Goal: Information Seeking & Learning: Learn about a topic

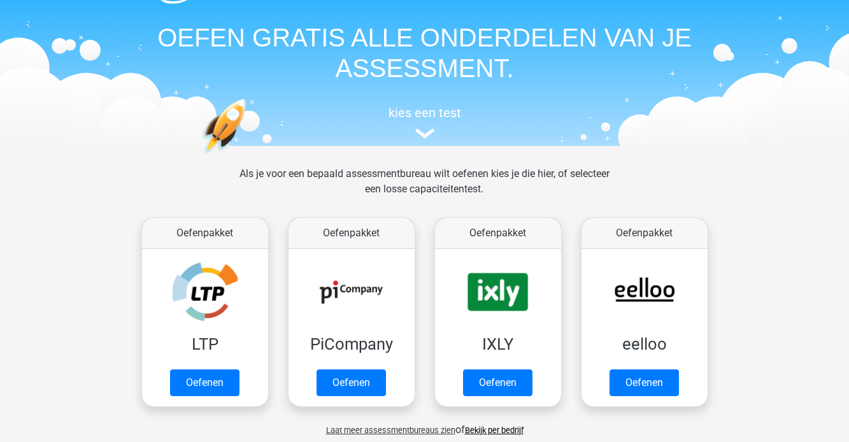
scroll to position [38, 0]
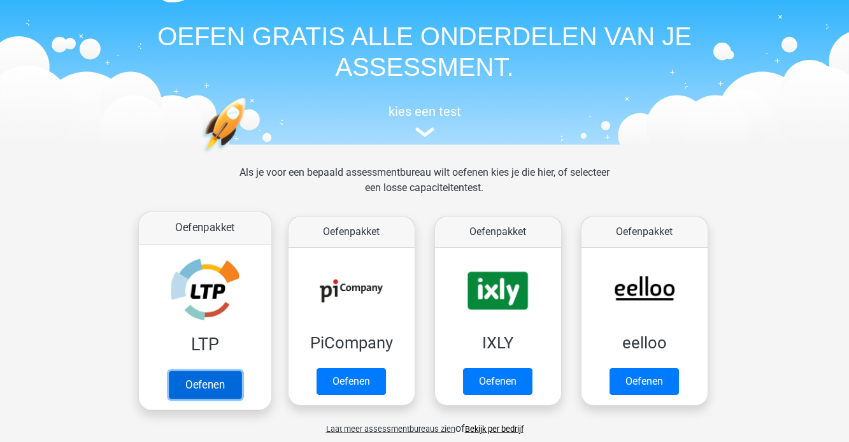
click at [217, 371] on link "Oefenen" at bounding box center [204, 385] width 73 height 28
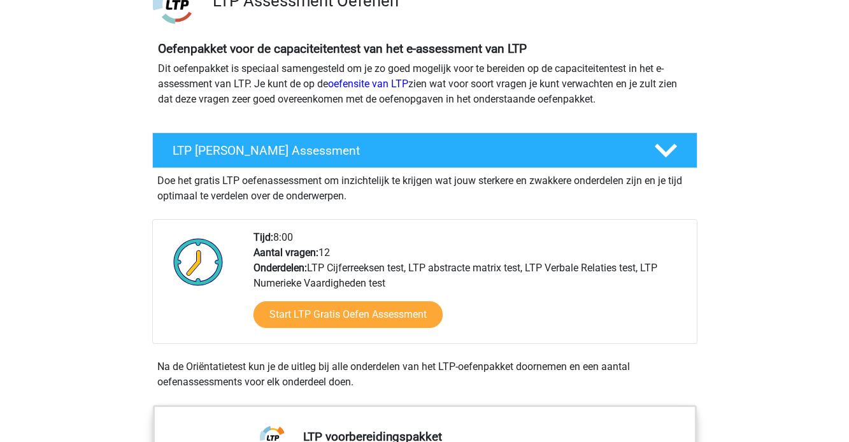
scroll to position [118, 0]
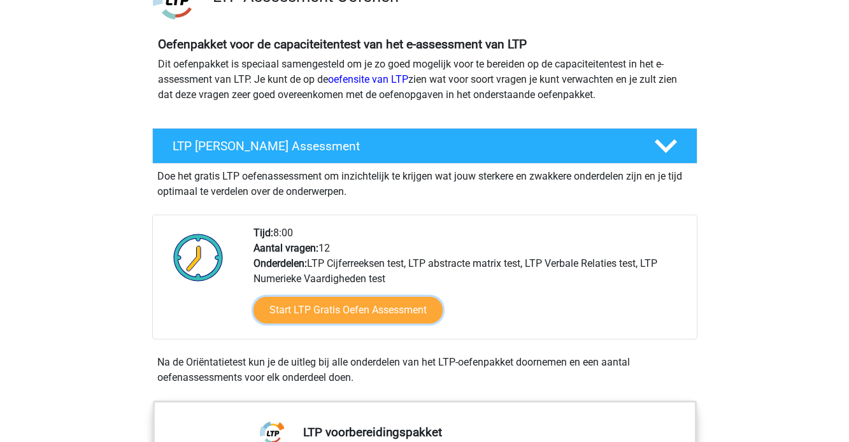
click at [329, 313] on link "Start LTP Gratis Oefen Assessment" at bounding box center [347, 310] width 189 height 27
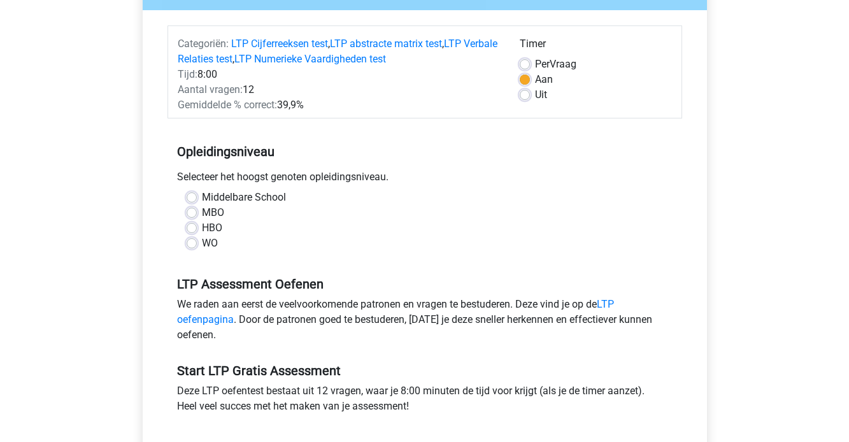
scroll to position [141, 0]
click at [202, 240] on label "WO" at bounding box center [210, 242] width 16 height 15
click at [196, 240] on input "WO" at bounding box center [192, 241] width 10 height 13
radio input "true"
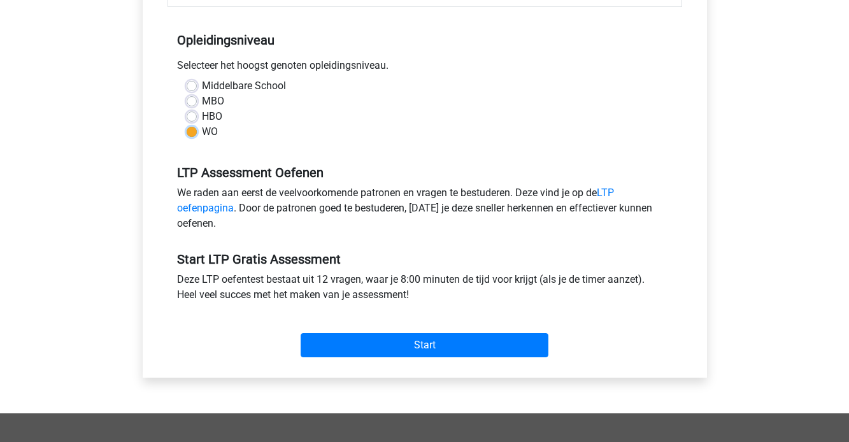
scroll to position [254, 0]
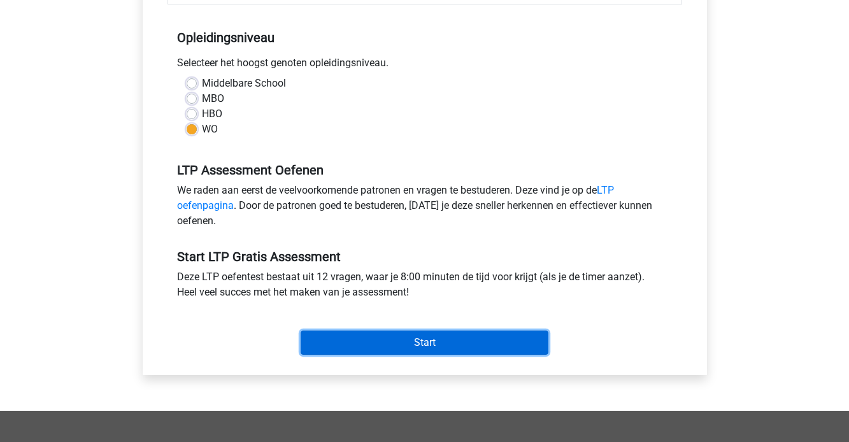
click at [346, 336] on input "Start" at bounding box center [425, 343] width 248 height 24
click at [341, 340] on input "Start" at bounding box center [425, 343] width 248 height 24
click at [353, 338] on input "Start" at bounding box center [425, 343] width 248 height 24
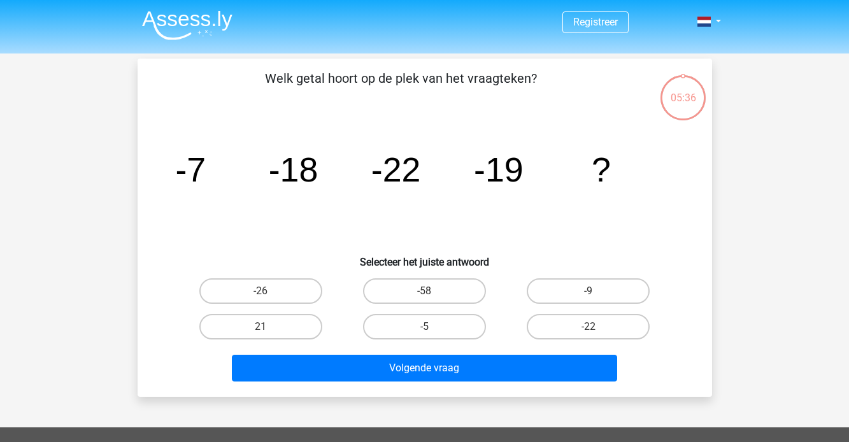
click at [471, 384] on div "Volgende vraag" at bounding box center [425, 371] width 492 height 32
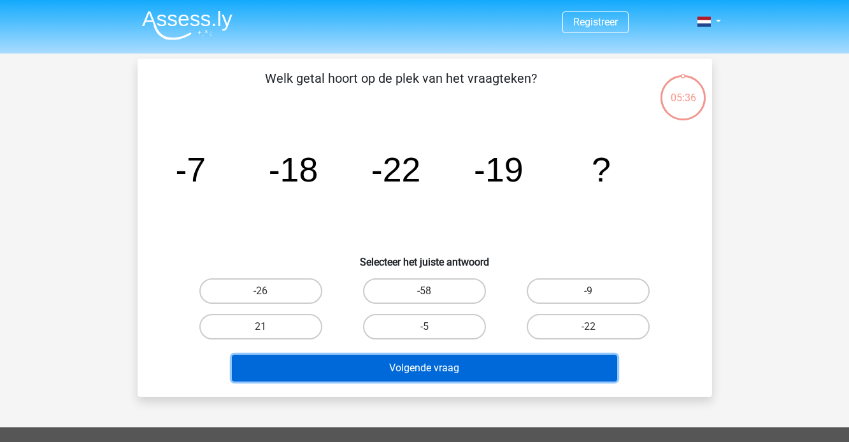
click at [474, 378] on button "Volgende vraag" at bounding box center [424, 368] width 385 height 27
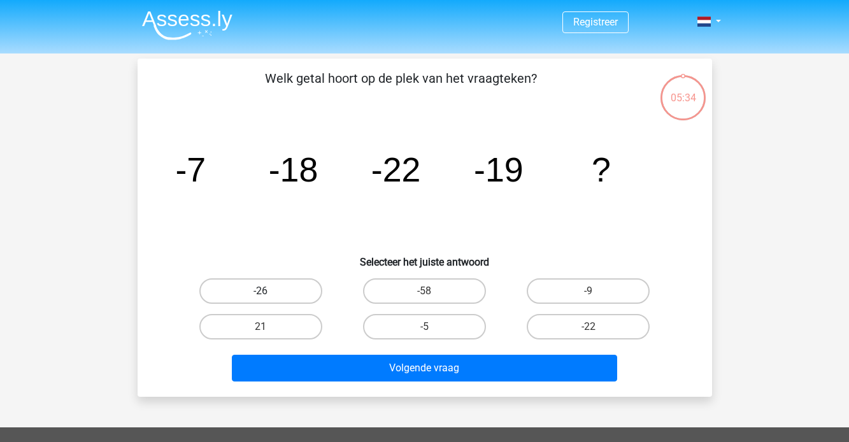
click at [283, 285] on label "-26" at bounding box center [260, 290] width 123 height 25
click at [269, 291] on input "-26" at bounding box center [264, 295] width 8 height 8
radio input "true"
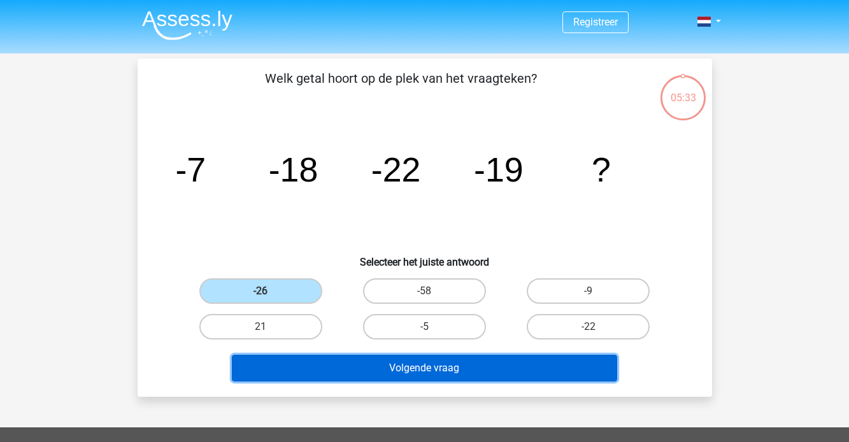
click at [417, 370] on button "Volgende vraag" at bounding box center [424, 368] width 385 height 27
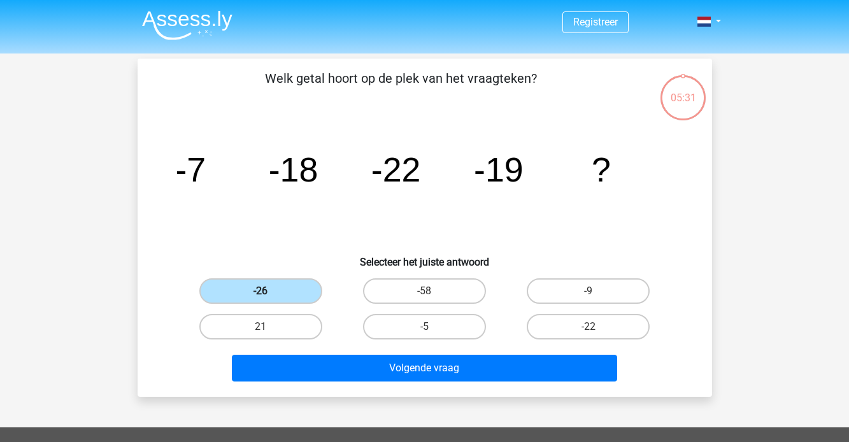
click at [313, 291] on label "-26" at bounding box center [260, 290] width 123 height 25
click at [269, 291] on input "-26" at bounding box center [264, 295] width 8 height 8
click at [376, 297] on label "-58" at bounding box center [424, 290] width 123 height 25
click at [424, 297] on input "-58" at bounding box center [428, 295] width 8 height 8
radio input "true"
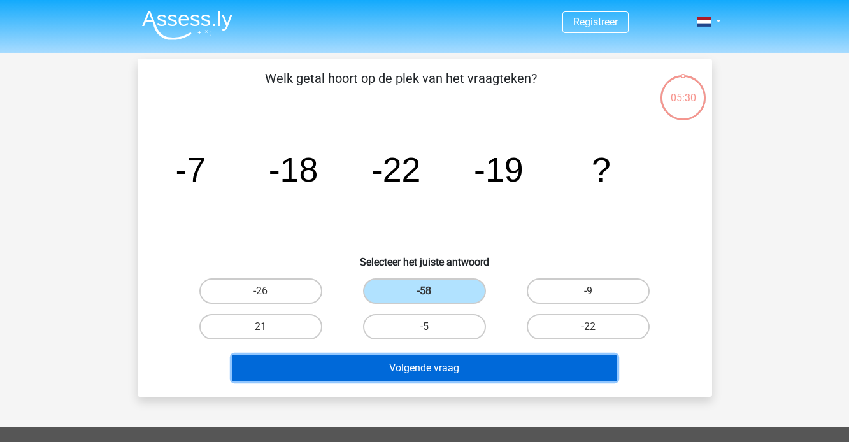
click at [383, 372] on button "Volgende vraag" at bounding box center [424, 368] width 385 height 27
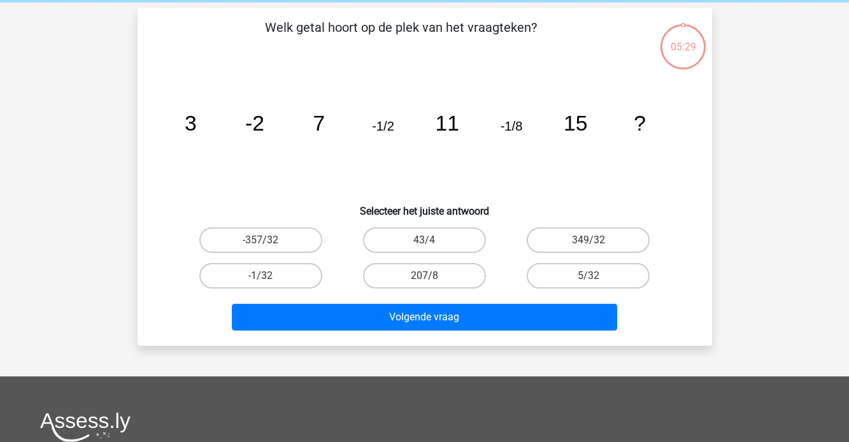
scroll to position [59, 0]
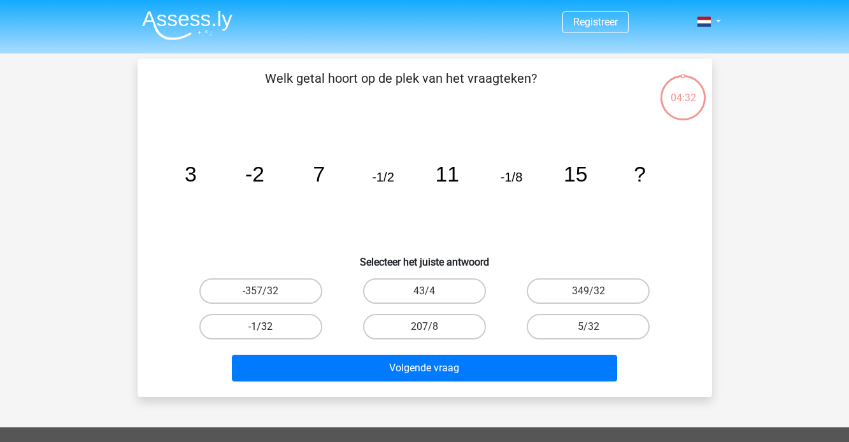
click at [292, 321] on label "-1/32" at bounding box center [260, 326] width 123 height 25
click at [269, 327] on input "-1/32" at bounding box center [264, 331] width 8 height 8
radio input "true"
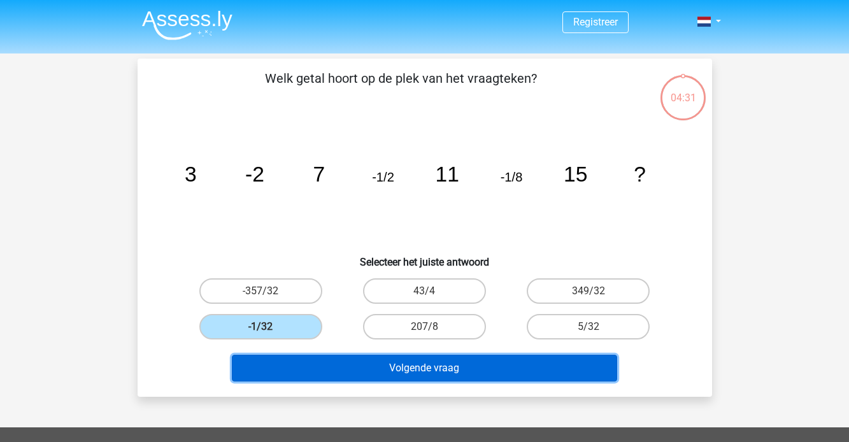
click at [366, 374] on button "Volgende vraag" at bounding box center [424, 368] width 385 height 27
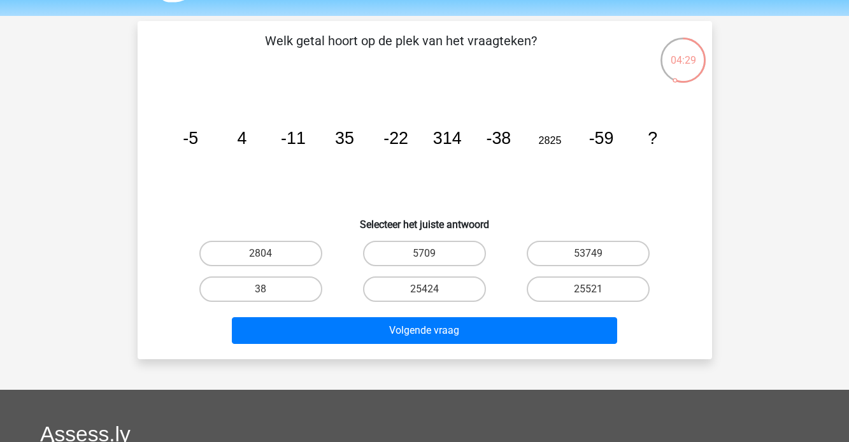
scroll to position [35, 0]
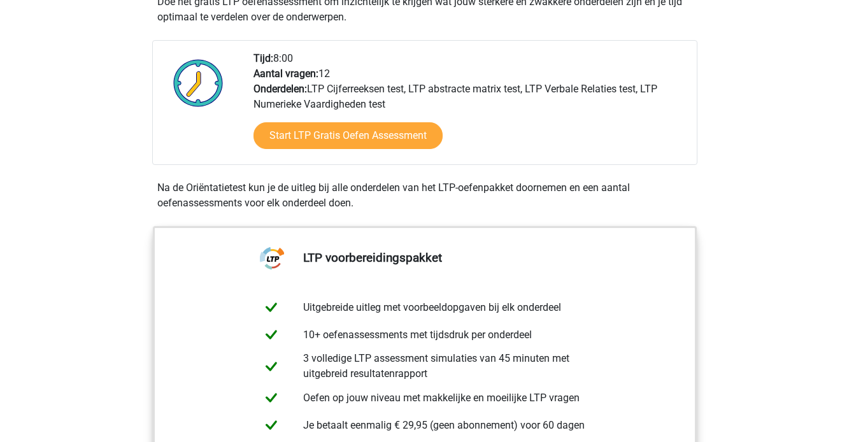
scroll to position [296, 0]
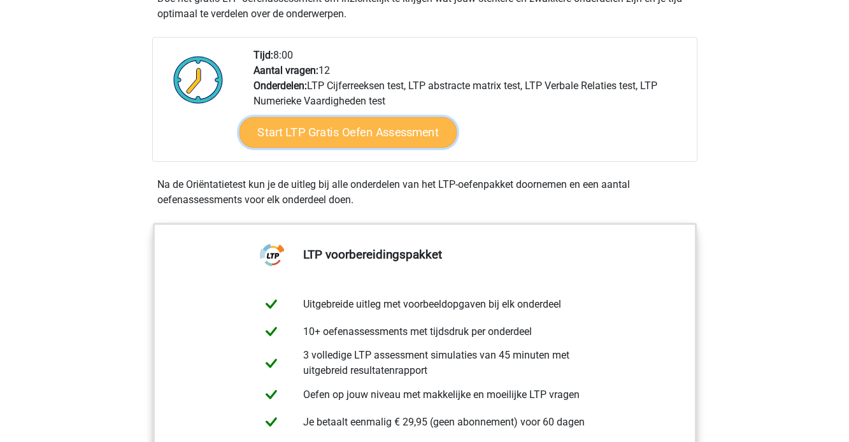
click at [387, 121] on link "Start LTP Gratis Oefen Assessment" at bounding box center [348, 132] width 218 height 31
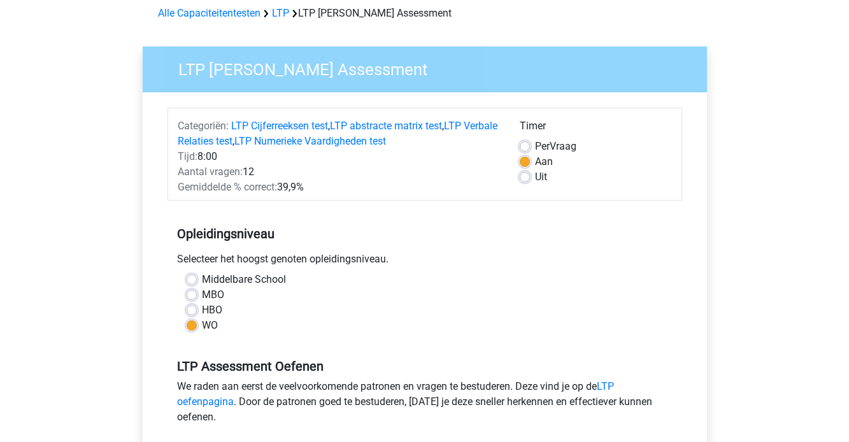
scroll to position [80, 0]
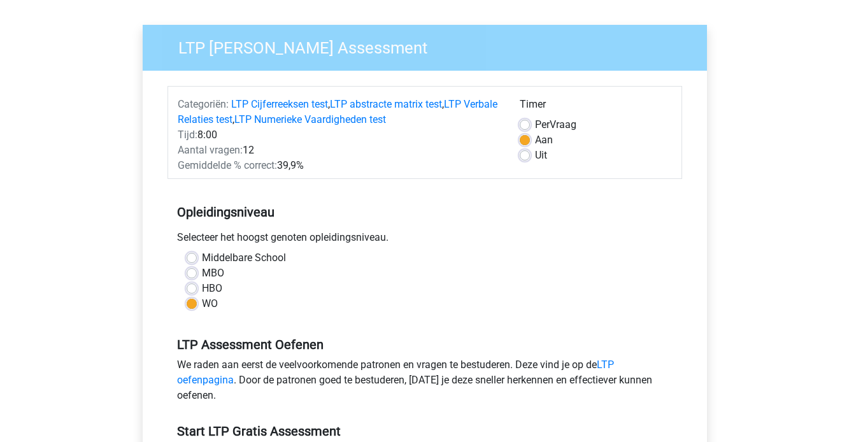
click at [202, 269] on label "MBO" at bounding box center [213, 273] width 22 height 15
click at [197, 269] on input "MBO" at bounding box center [192, 272] width 10 height 13
radio input "true"
click at [530, 127] on div "Per Vraag" at bounding box center [596, 124] width 152 height 15
click at [535, 122] on label "Per Vraag" at bounding box center [555, 124] width 41 height 15
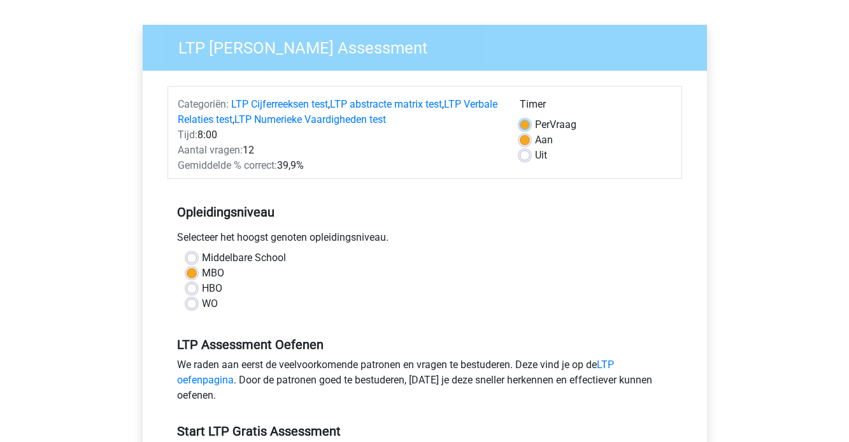
click at [525, 122] on input "Per Vraag" at bounding box center [525, 123] width 10 height 13
radio input "true"
click at [535, 140] on label "Aan" at bounding box center [544, 139] width 18 height 15
click at [524, 140] on input "Aan" at bounding box center [525, 138] width 10 height 13
radio input "true"
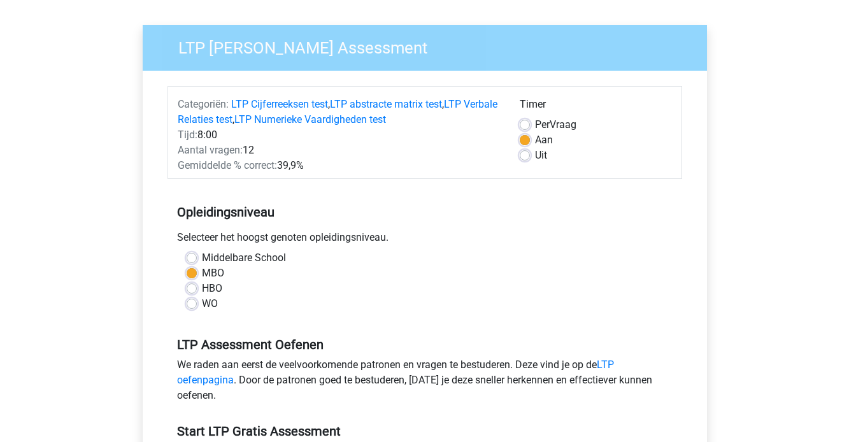
click at [202, 301] on label "WO" at bounding box center [210, 303] width 16 height 15
click at [193, 301] on input "WO" at bounding box center [192, 302] width 10 height 13
radio input "true"
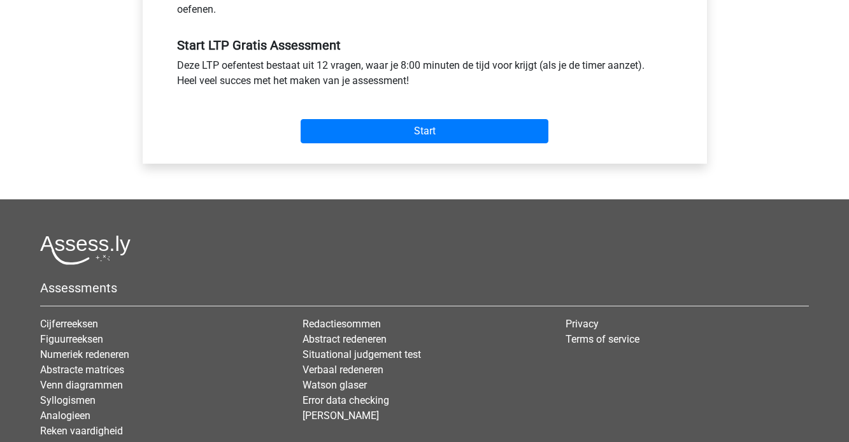
scroll to position [466, 0]
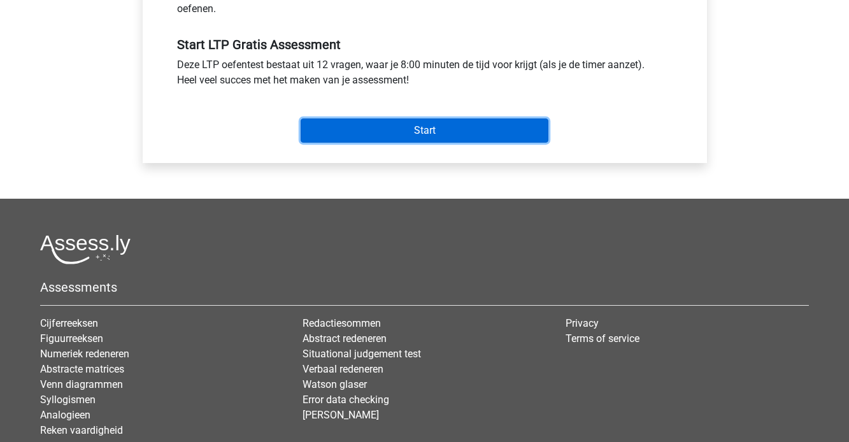
click at [430, 140] on input "Start" at bounding box center [425, 130] width 248 height 24
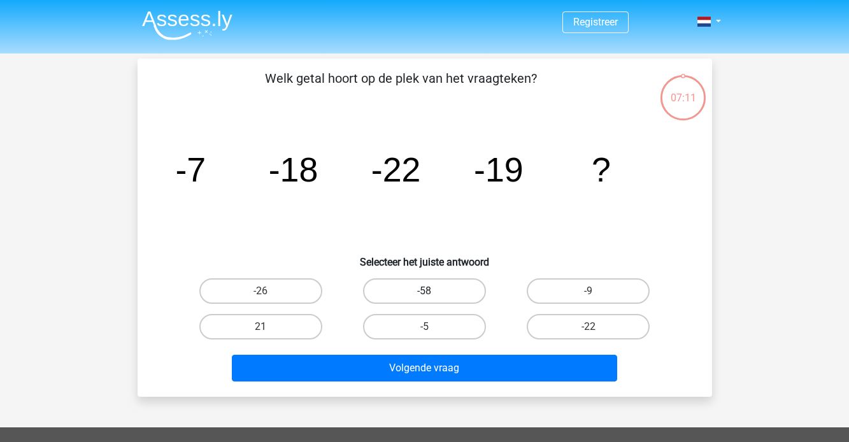
click at [464, 289] on label "-58" at bounding box center [424, 290] width 123 height 25
click at [432, 291] on input "-58" at bounding box center [428, 295] width 8 height 8
radio input "true"
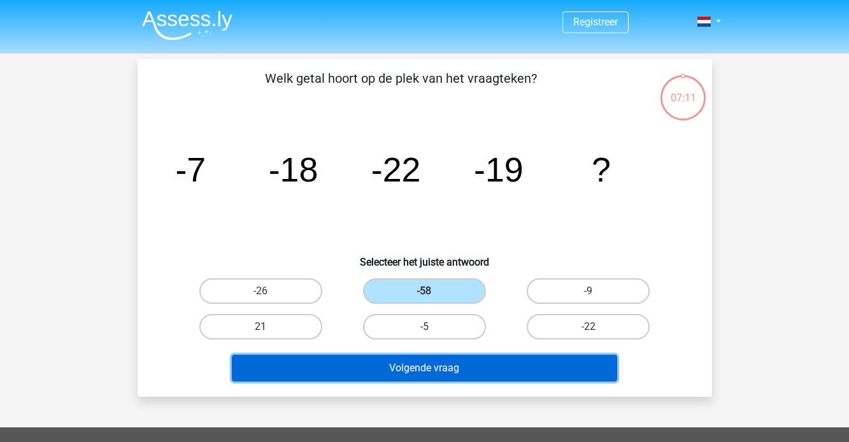
click at [464, 367] on button "Volgende vraag" at bounding box center [424, 368] width 385 height 27
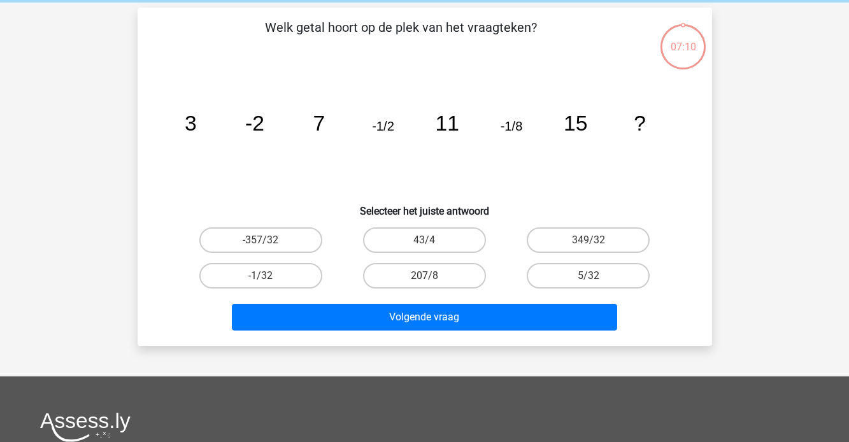
scroll to position [59, 0]
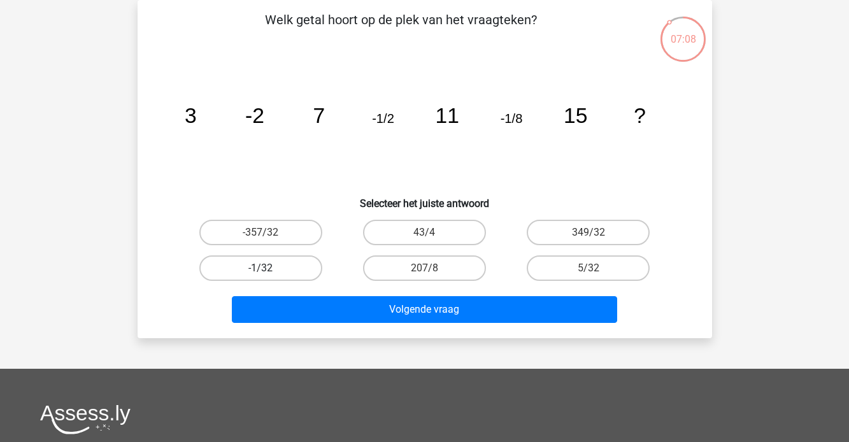
click at [311, 264] on label "-1/32" at bounding box center [260, 267] width 123 height 25
click at [269, 268] on input "-1/32" at bounding box center [264, 272] width 8 height 8
radio input "true"
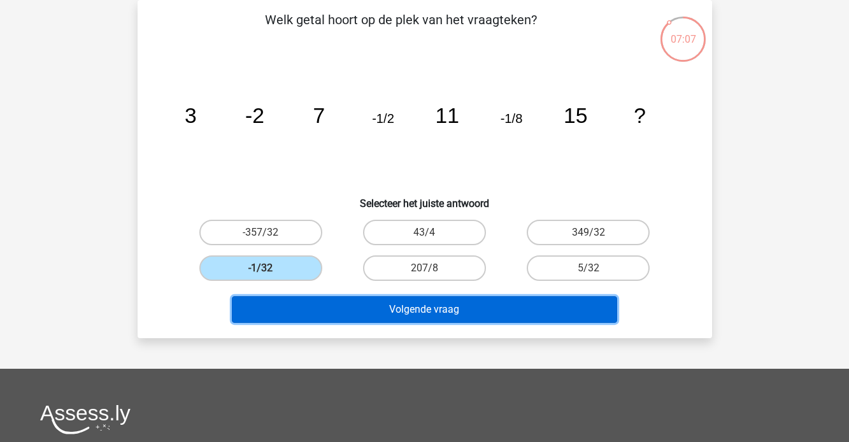
click at [357, 307] on button "Volgende vraag" at bounding box center [424, 309] width 385 height 27
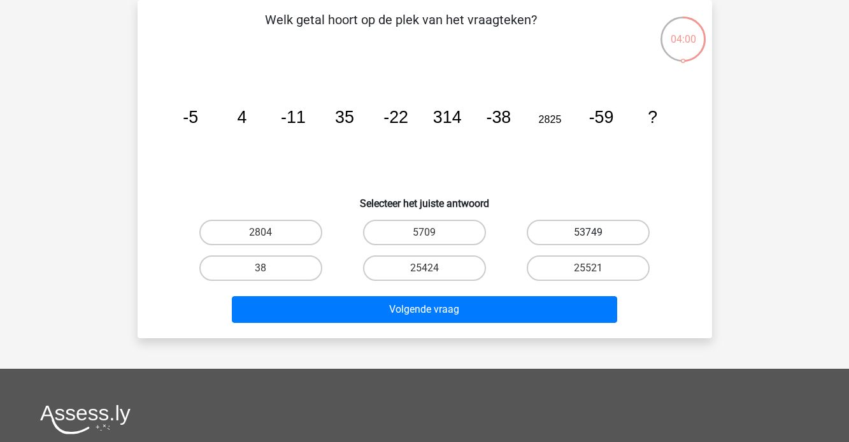
click at [573, 233] on label "53749" at bounding box center [588, 232] width 123 height 25
click at [588, 233] on input "53749" at bounding box center [592, 236] width 8 height 8
radio input "true"
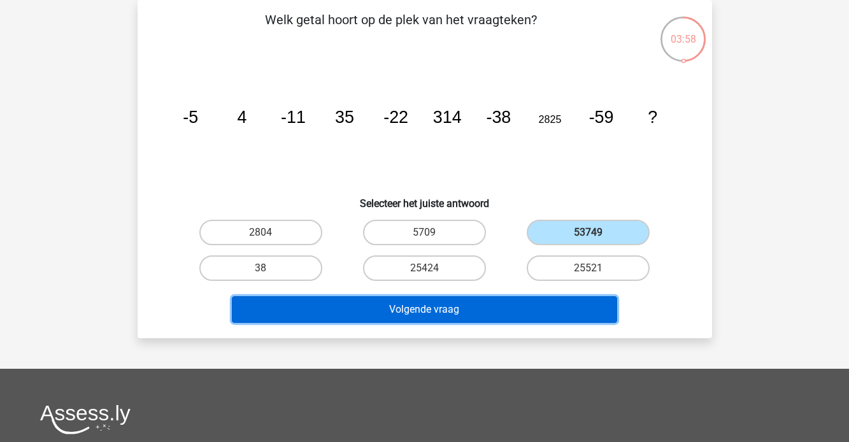
click at [505, 313] on button "Volgende vraag" at bounding box center [424, 309] width 385 height 27
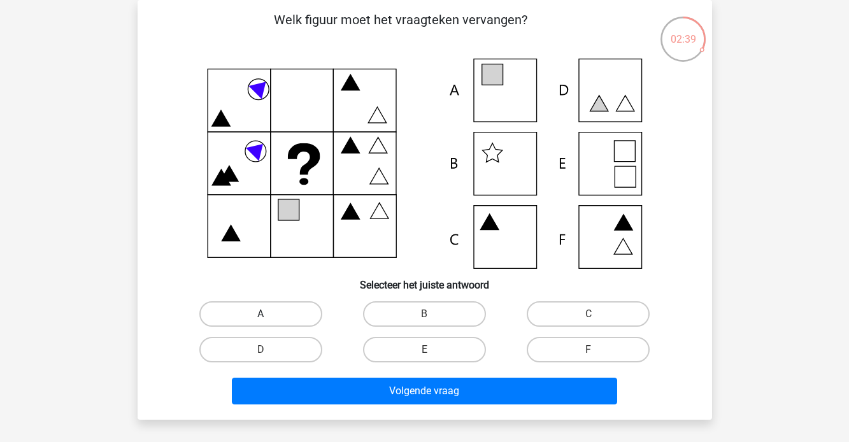
click at [304, 311] on label "A" at bounding box center [260, 313] width 123 height 25
click at [269, 314] on input "A" at bounding box center [264, 318] width 8 height 8
radio input "true"
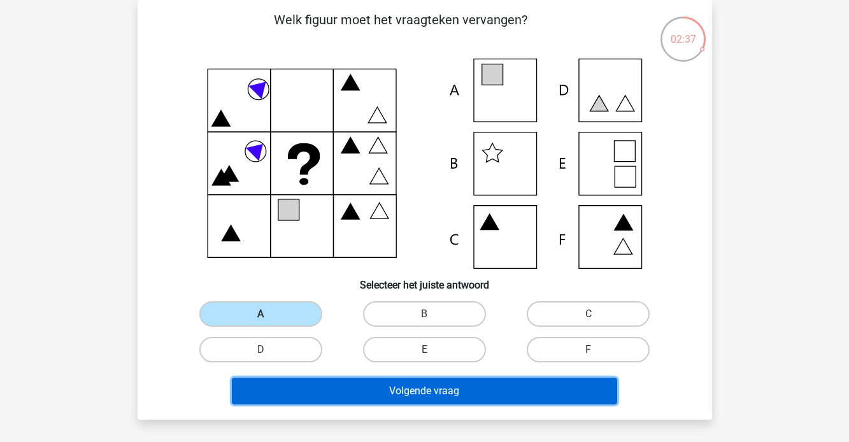
click at [425, 394] on button "Volgende vraag" at bounding box center [424, 391] width 385 height 27
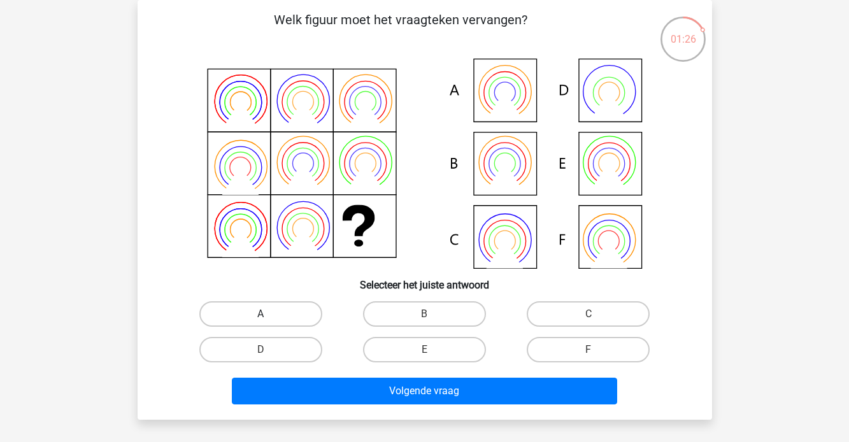
click at [291, 319] on label "A" at bounding box center [260, 313] width 123 height 25
click at [269, 319] on input "A" at bounding box center [264, 318] width 8 height 8
radio input "true"
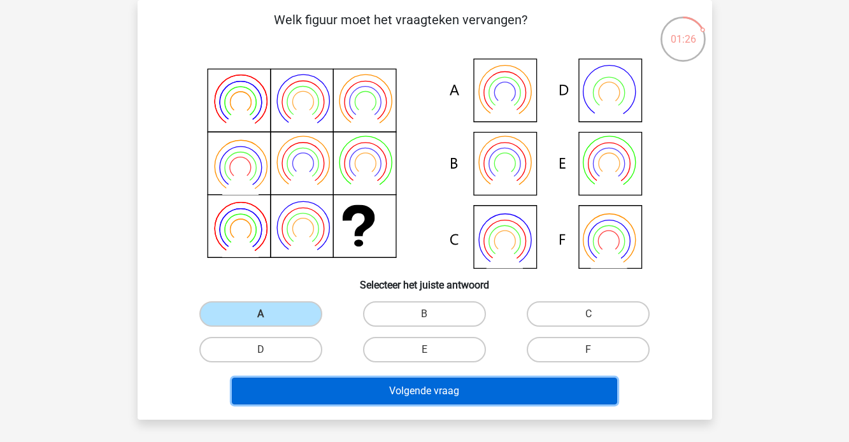
click at [376, 391] on button "Volgende vraag" at bounding box center [424, 391] width 385 height 27
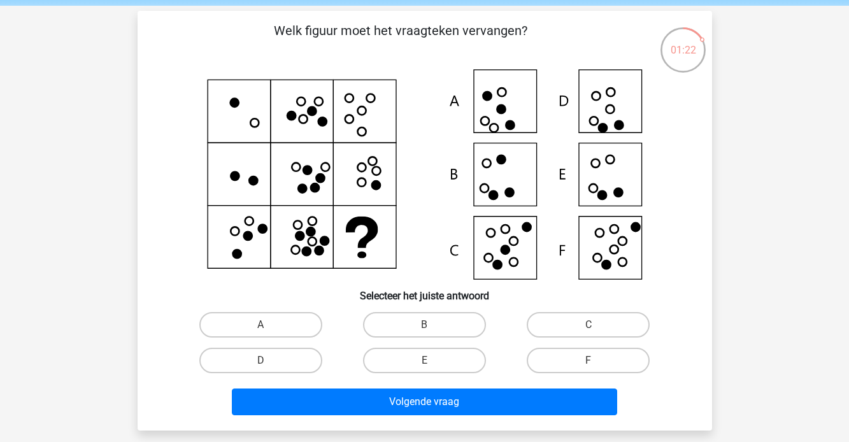
scroll to position [55, 0]
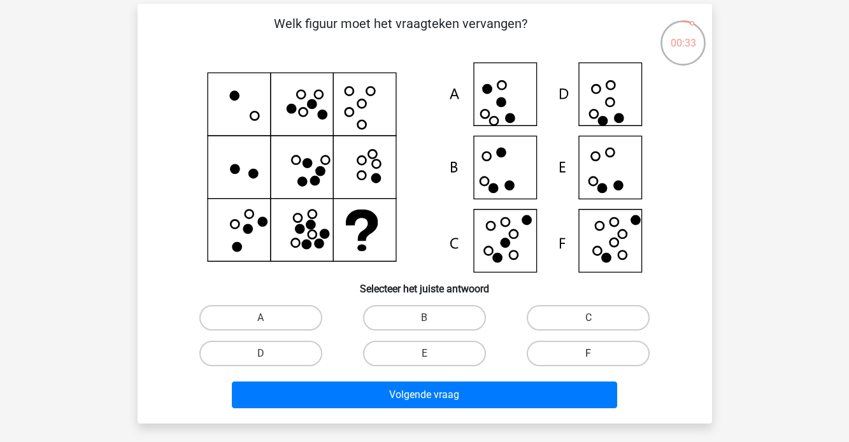
click at [564, 351] on label "F" at bounding box center [588, 353] width 123 height 25
click at [588, 353] on input "F" at bounding box center [592, 357] width 8 height 8
radio input "true"
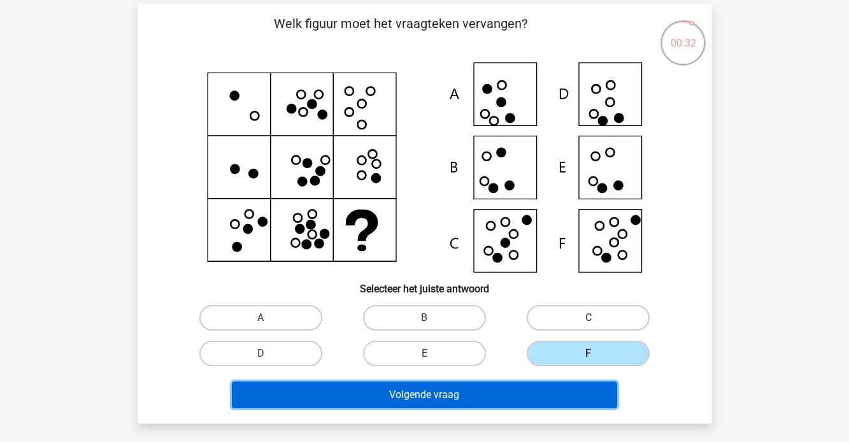
click at [542, 384] on button "Volgende vraag" at bounding box center [424, 394] width 385 height 27
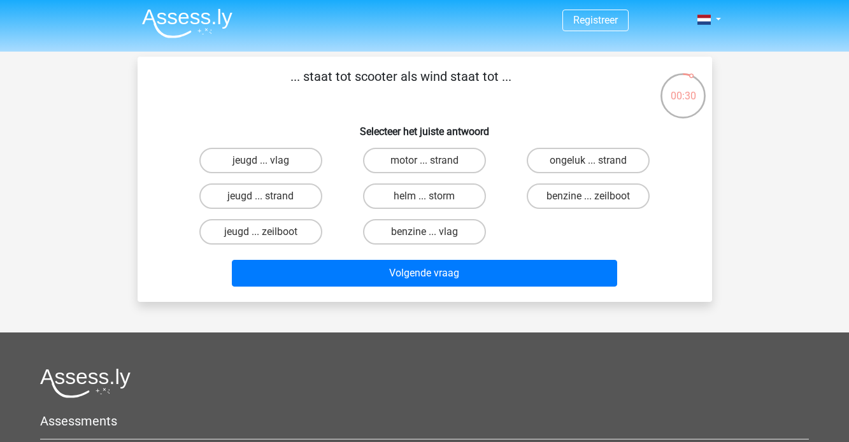
scroll to position [0, 0]
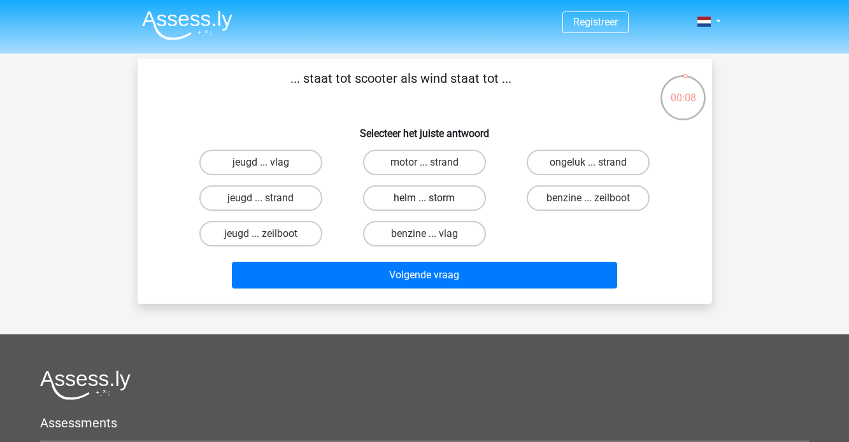
click at [446, 194] on label "helm ... storm" at bounding box center [424, 197] width 123 height 25
click at [432, 198] on input "helm ... storm" at bounding box center [428, 202] width 8 height 8
radio input "true"
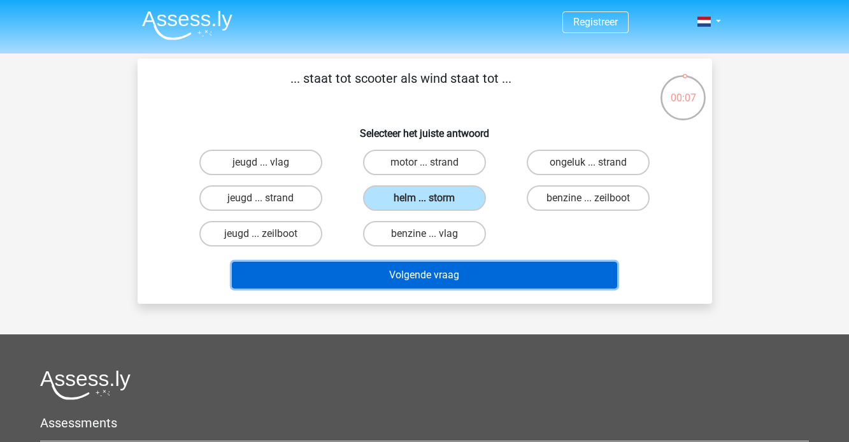
click at [434, 275] on button "Volgende vraag" at bounding box center [424, 275] width 385 height 27
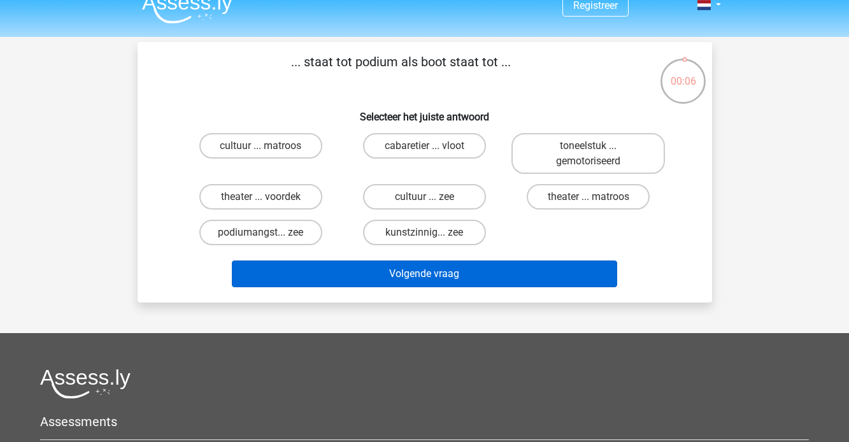
scroll to position [14, 0]
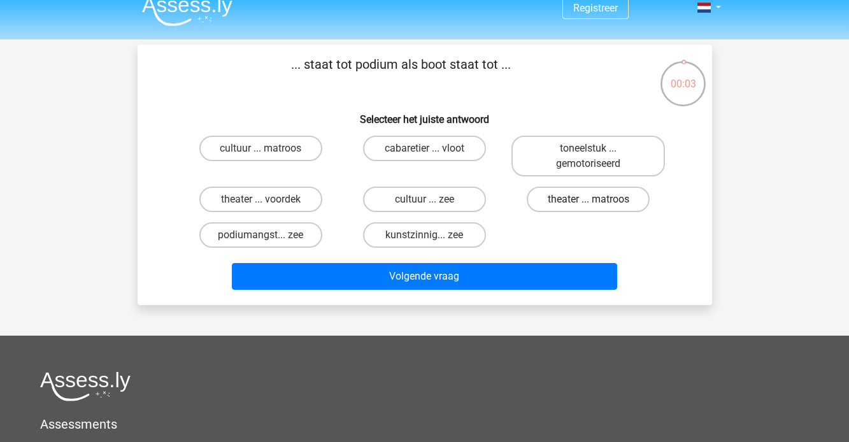
click at [557, 202] on label "theater ... matroos" at bounding box center [588, 199] width 123 height 25
click at [588, 202] on input "theater ... matroos" at bounding box center [592, 203] width 8 height 8
radio input "true"
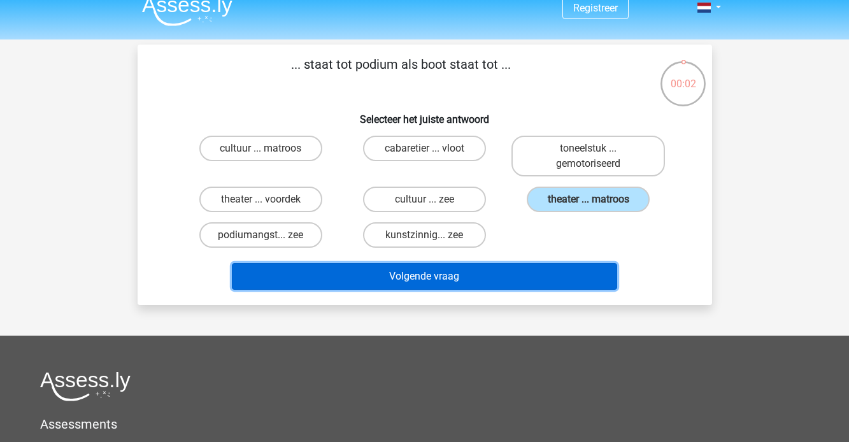
click at [518, 270] on button "Volgende vraag" at bounding box center [424, 276] width 385 height 27
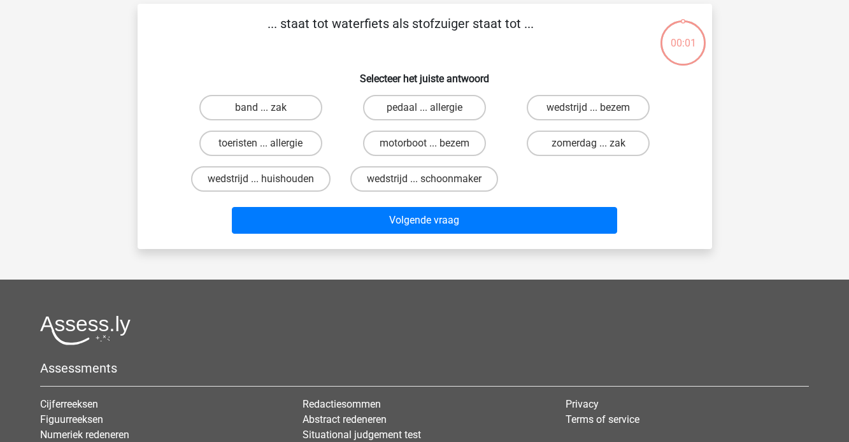
scroll to position [59, 0]
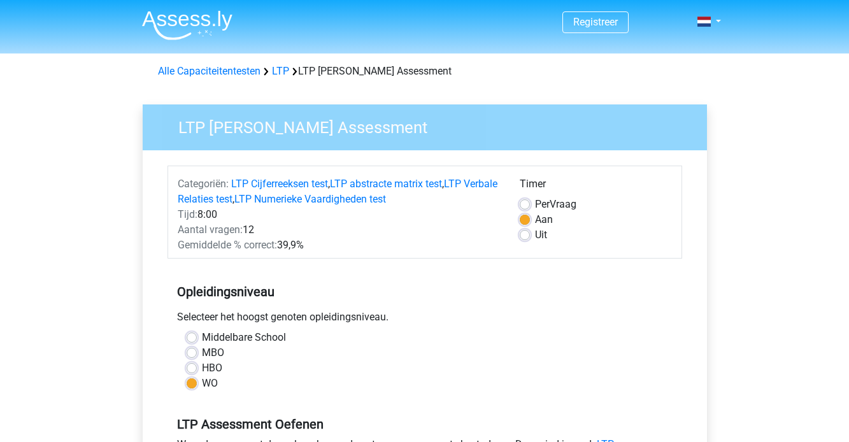
scroll to position [466, 0]
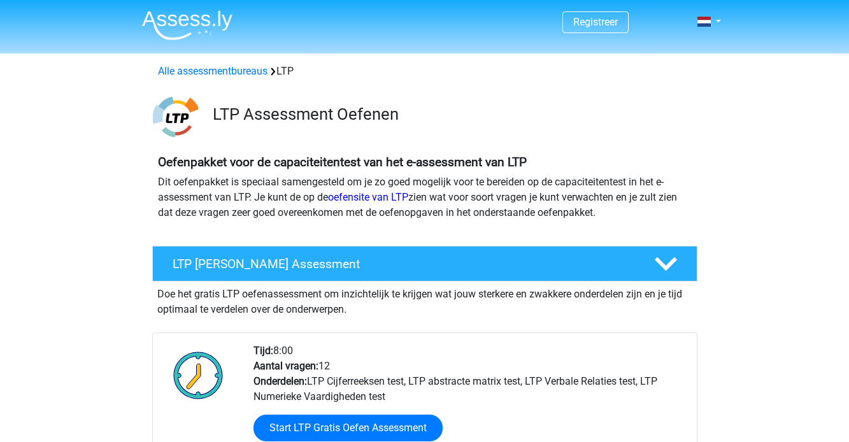
scroll to position [296, 0]
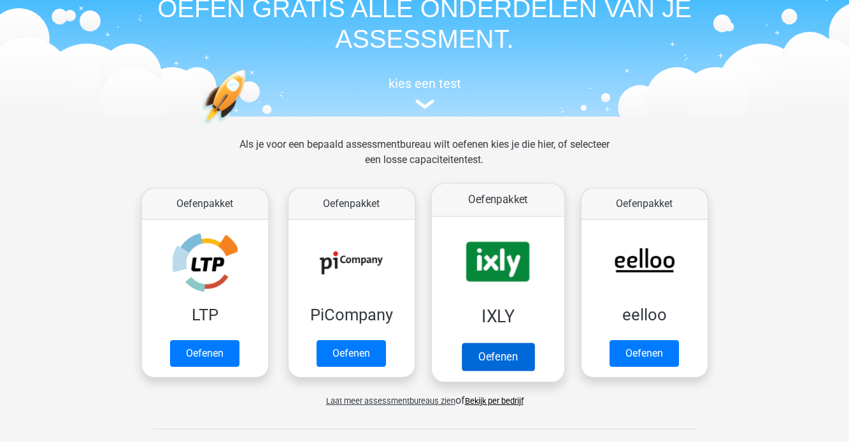
scroll to position [87, 0]
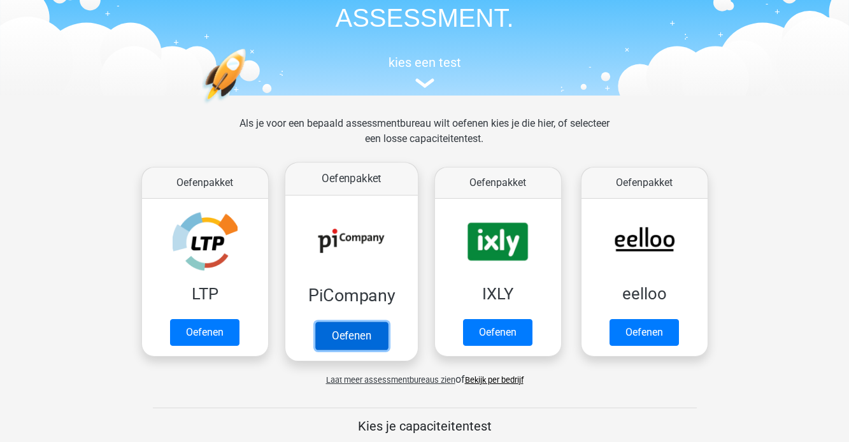
click at [369, 322] on link "Oefenen" at bounding box center [351, 336] width 73 height 28
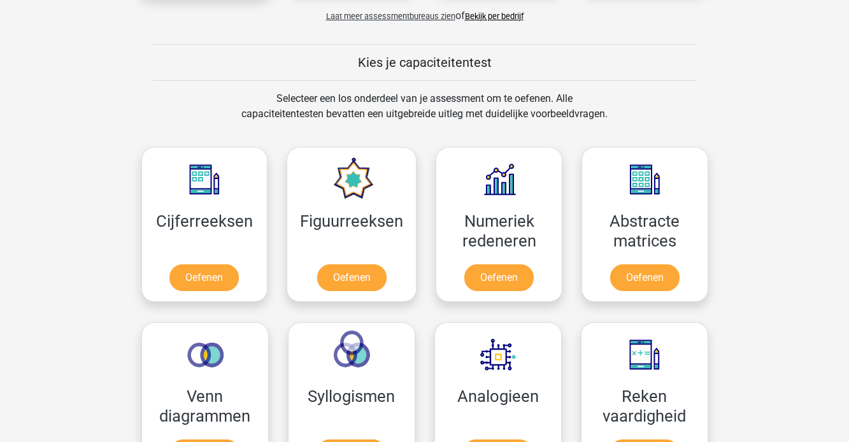
scroll to position [449, 0]
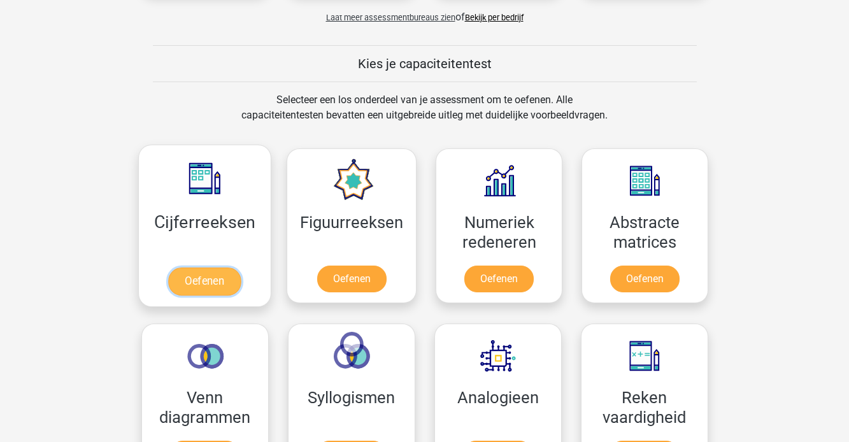
click at [224, 267] on link "Oefenen" at bounding box center [204, 281] width 73 height 28
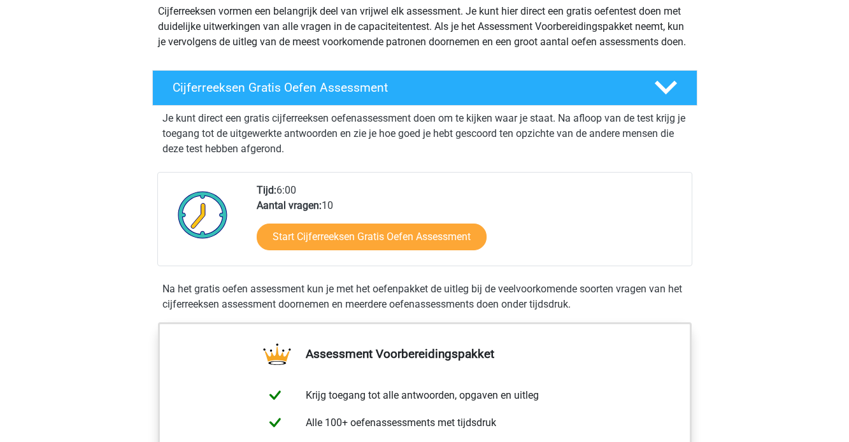
scroll to position [157, 0]
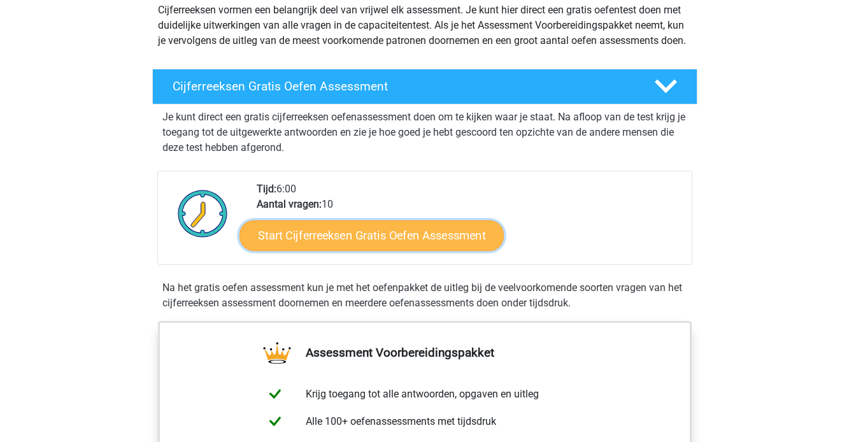
click at [367, 248] on link "Start Cijferreeksen Gratis Oefen Assessment" at bounding box center [371, 235] width 264 height 31
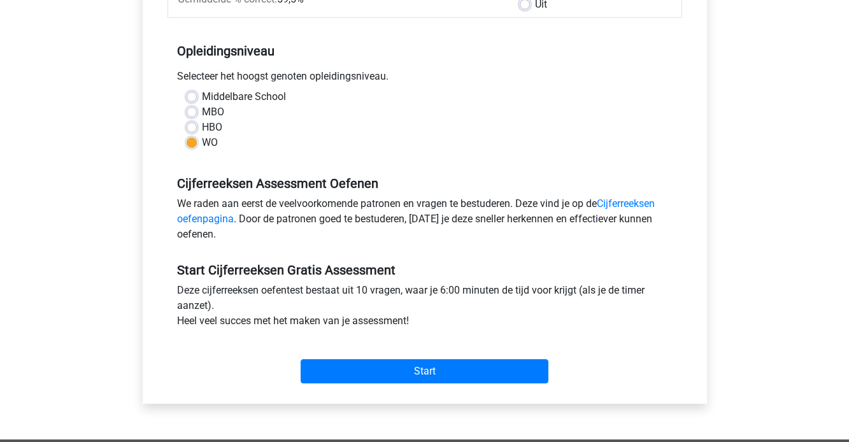
scroll to position [232, 0]
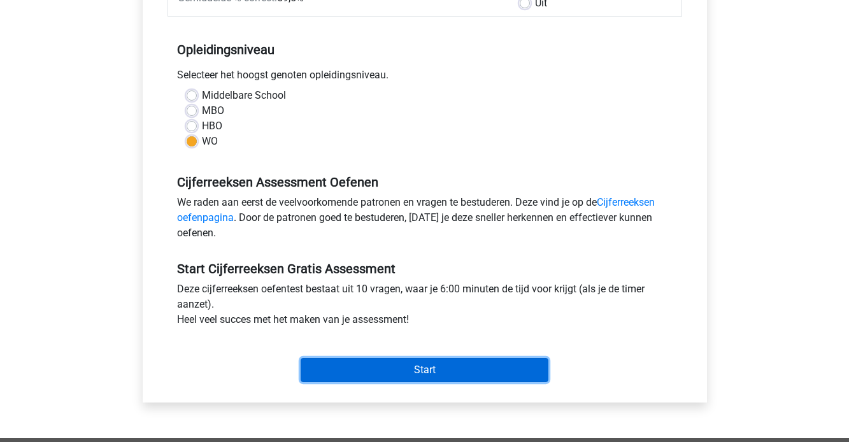
click at [411, 376] on input "Start" at bounding box center [425, 370] width 248 height 24
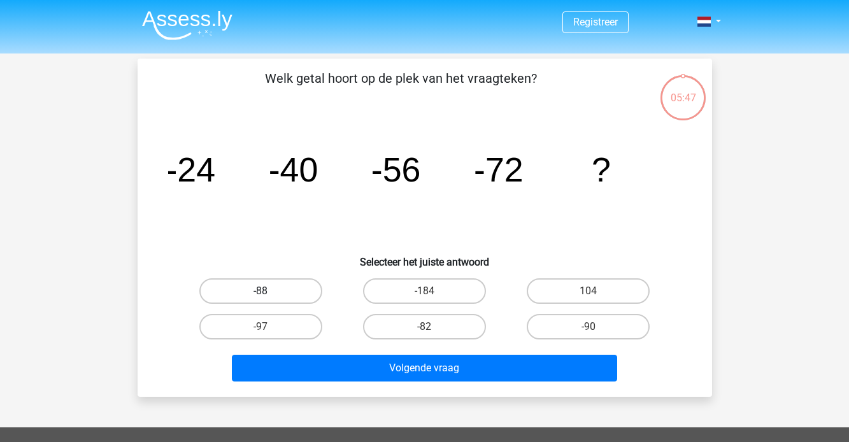
click at [287, 288] on label "-88" at bounding box center [260, 290] width 123 height 25
click at [269, 291] on input "-88" at bounding box center [264, 295] width 8 height 8
radio input "true"
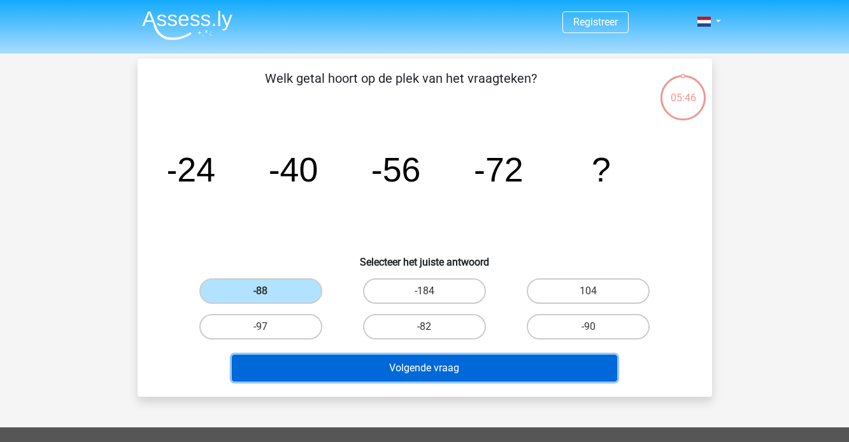
click at [337, 370] on button "Volgende vraag" at bounding box center [424, 368] width 385 height 27
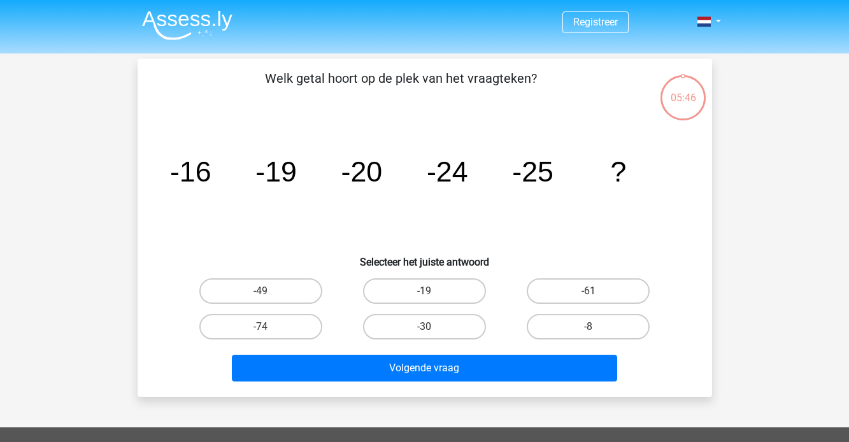
scroll to position [59, 0]
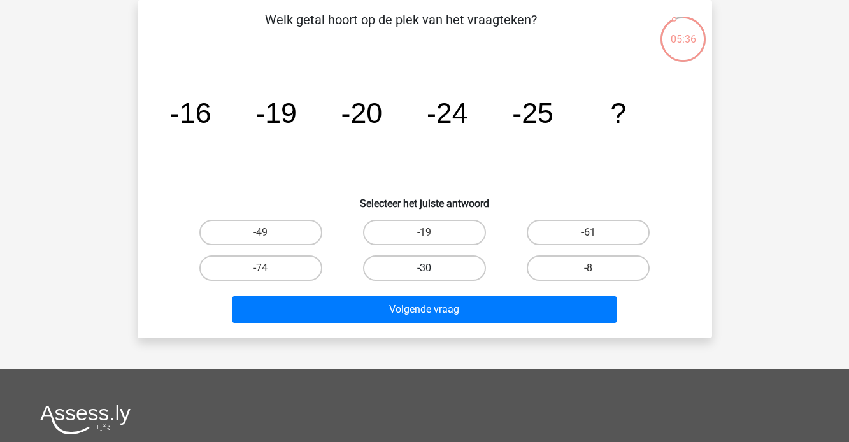
click at [448, 259] on label "-30" at bounding box center [424, 267] width 123 height 25
click at [432, 268] on input "-30" at bounding box center [428, 272] width 8 height 8
radio input "true"
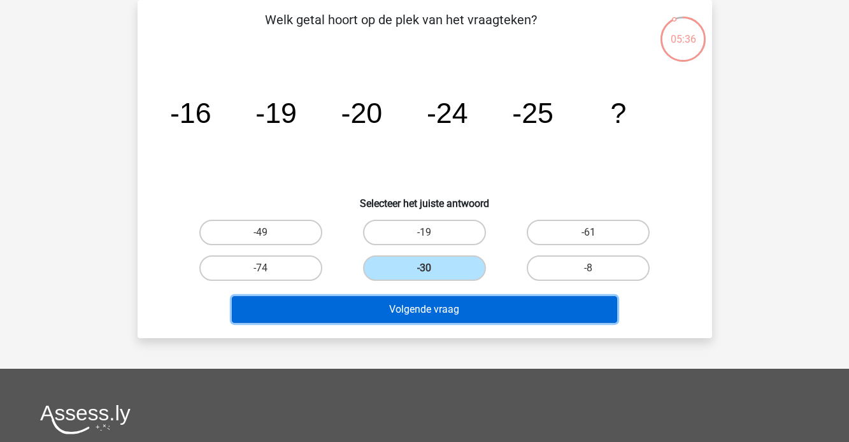
click at [435, 299] on button "Volgende vraag" at bounding box center [424, 309] width 385 height 27
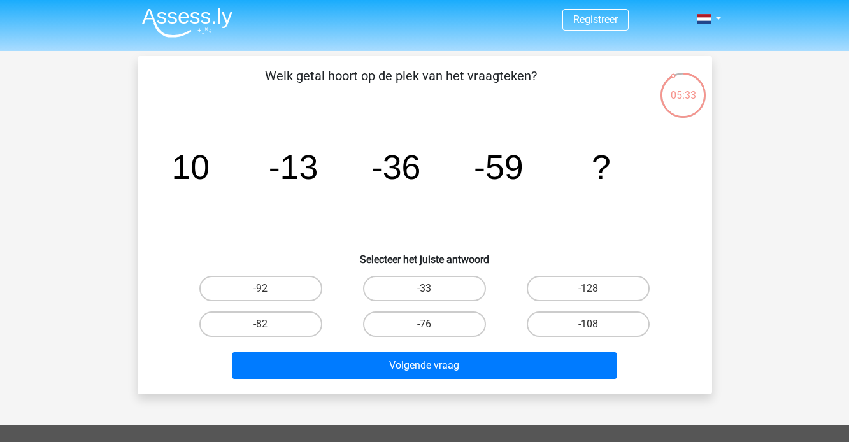
scroll to position [1, 0]
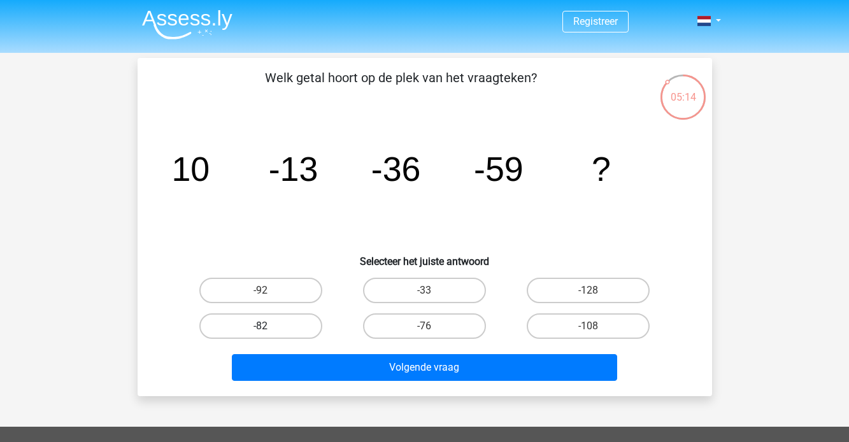
click at [292, 325] on label "-82" at bounding box center [260, 325] width 123 height 25
click at [269, 326] on input "-82" at bounding box center [264, 330] width 8 height 8
radio input "true"
click at [315, 352] on div "Volgende vraag" at bounding box center [425, 365] width 534 height 42
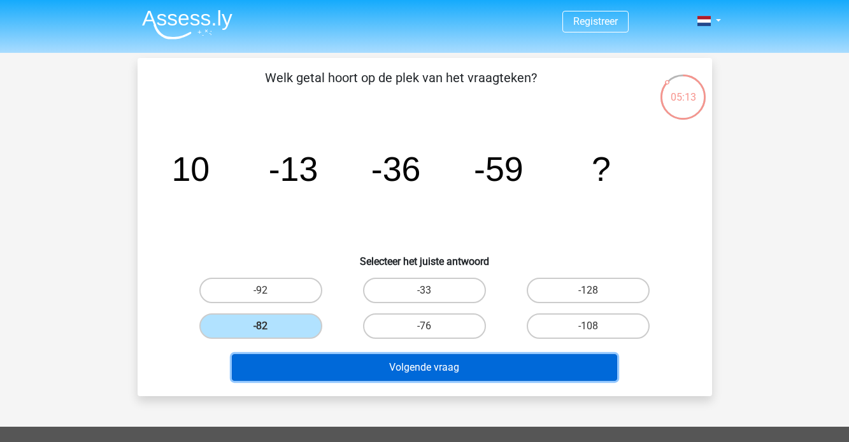
click at [315, 359] on button "Volgende vraag" at bounding box center [424, 367] width 385 height 27
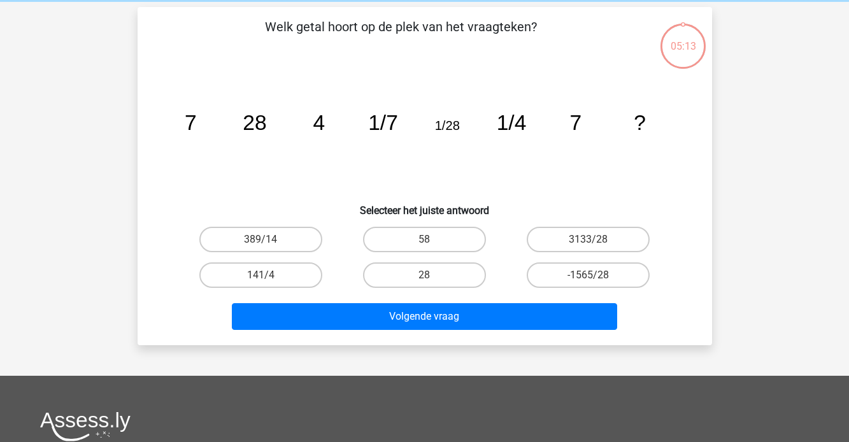
scroll to position [59, 0]
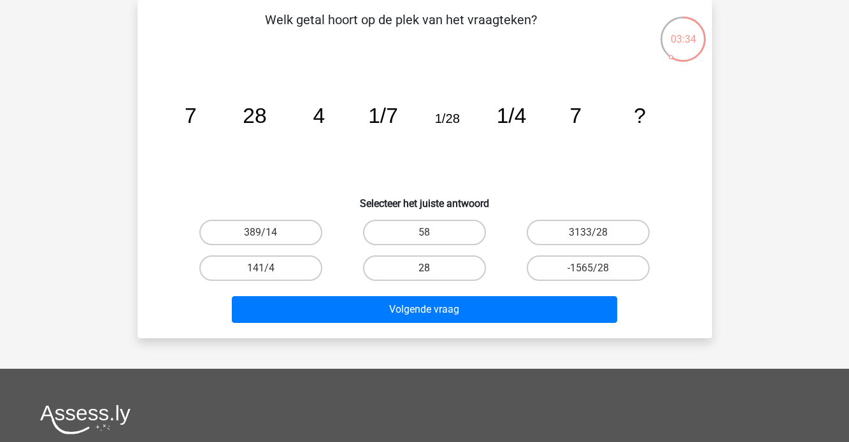
click at [462, 269] on label "28" at bounding box center [424, 267] width 123 height 25
click at [432, 269] on input "28" at bounding box center [428, 272] width 8 height 8
radio input "true"
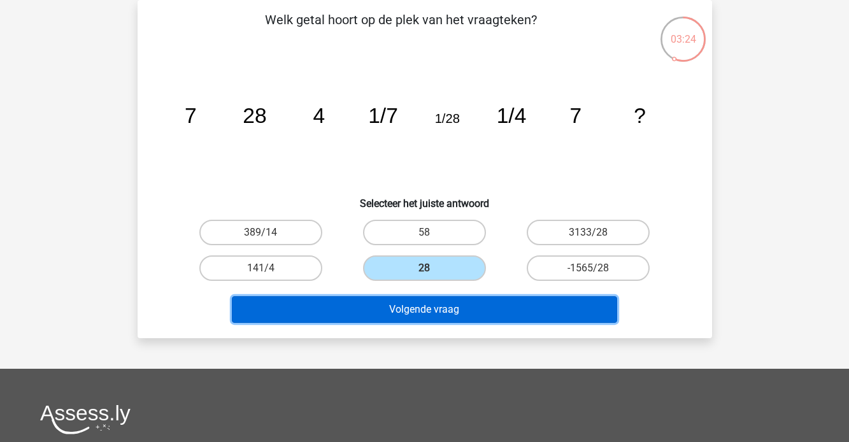
click at [492, 311] on button "Volgende vraag" at bounding box center [424, 309] width 385 height 27
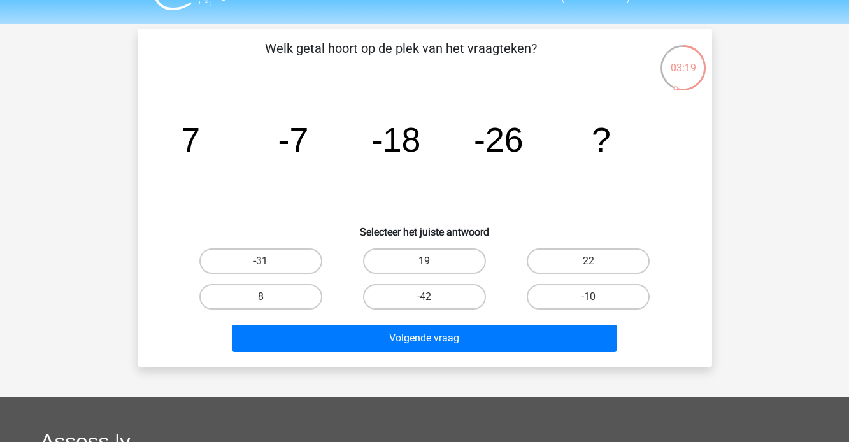
scroll to position [0, 0]
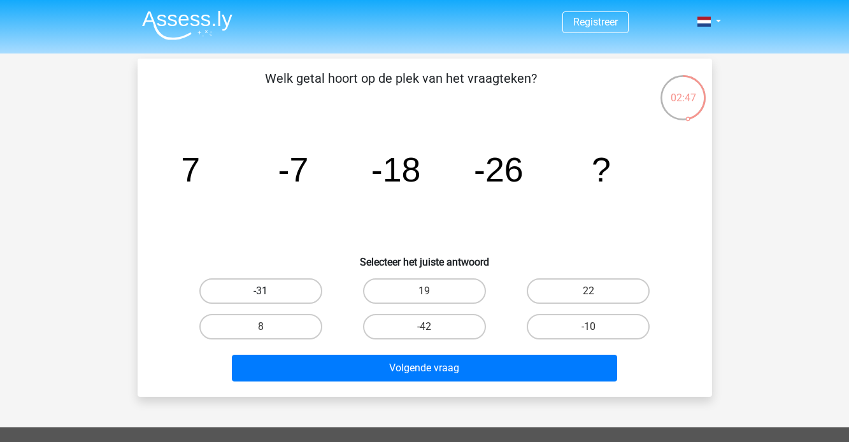
click at [290, 297] on label "-31" at bounding box center [260, 290] width 123 height 25
click at [269, 297] on input "-31" at bounding box center [264, 295] width 8 height 8
radio input "true"
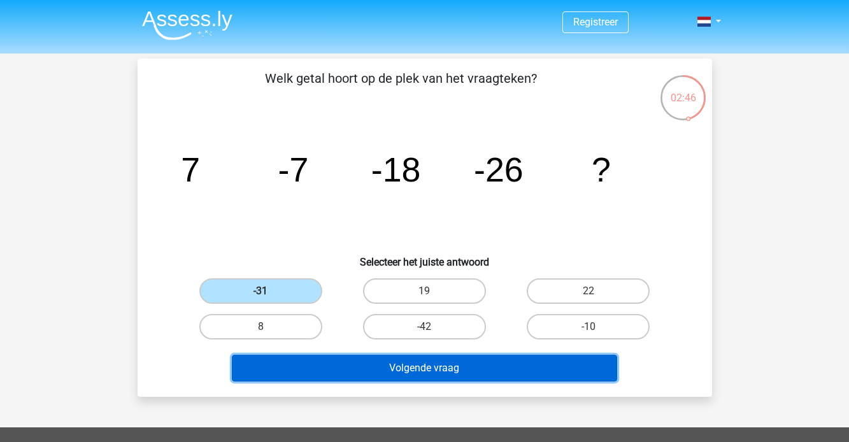
click at [332, 371] on button "Volgende vraag" at bounding box center [424, 368] width 385 height 27
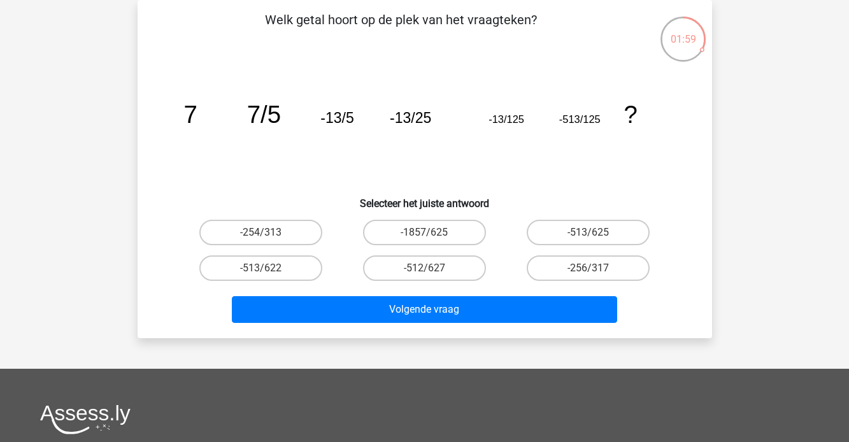
scroll to position [16, 0]
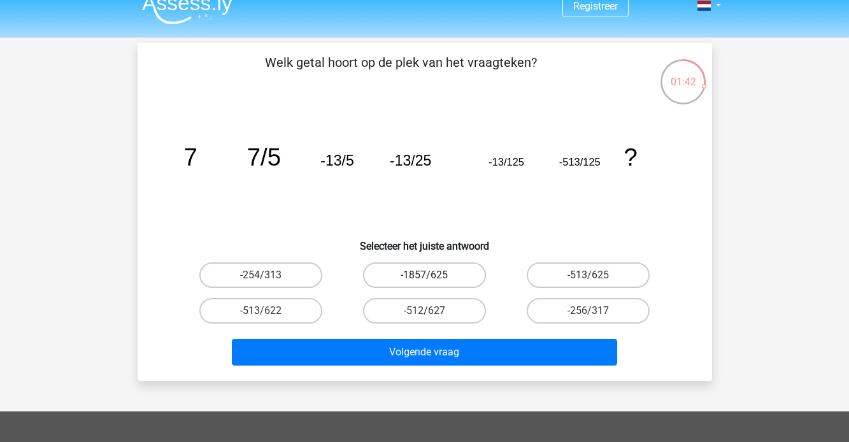
click at [421, 278] on label "-1857/625" at bounding box center [424, 274] width 123 height 25
click at [424, 278] on input "-1857/625" at bounding box center [428, 279] width 8 height 8
radio input "true"
click at [421, 335] on div "Volgende vraag" at bounding box center [425, 350] width 534 height 42
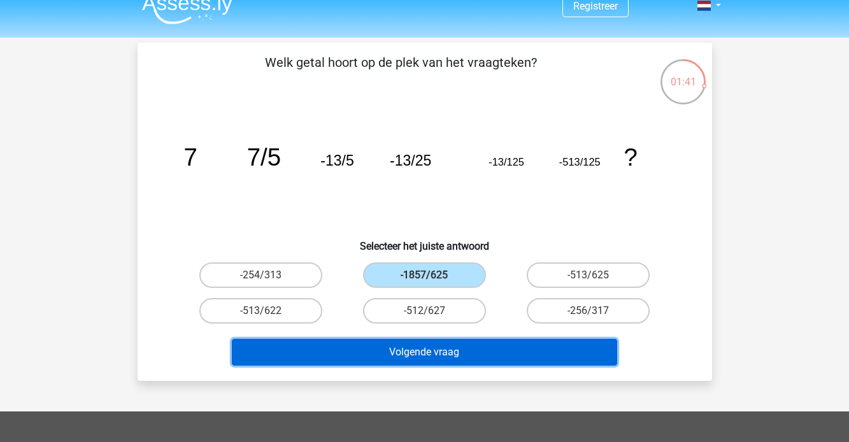
click at [421, 350] on button "Volgende vraag" at bounding box center [424, 352] width 385 height 27
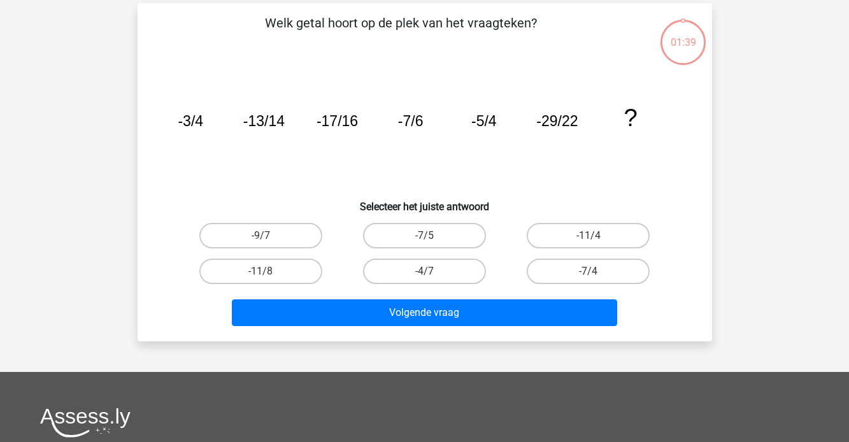
scroll to position [59, 0]
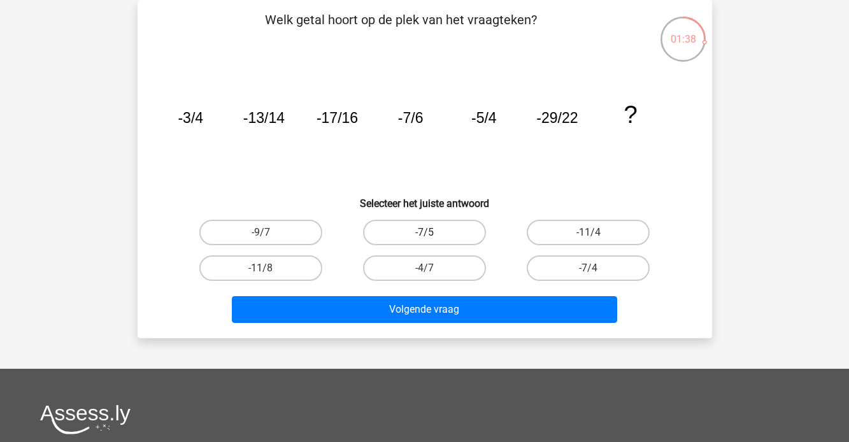
click at [432, 231] on label "-7/5" at bounding box center [424, 232] width 123 height 25
click at [432, 232] on input "-7/5" at bounding box center [428, 236] width 8 height 8
radio input "true"
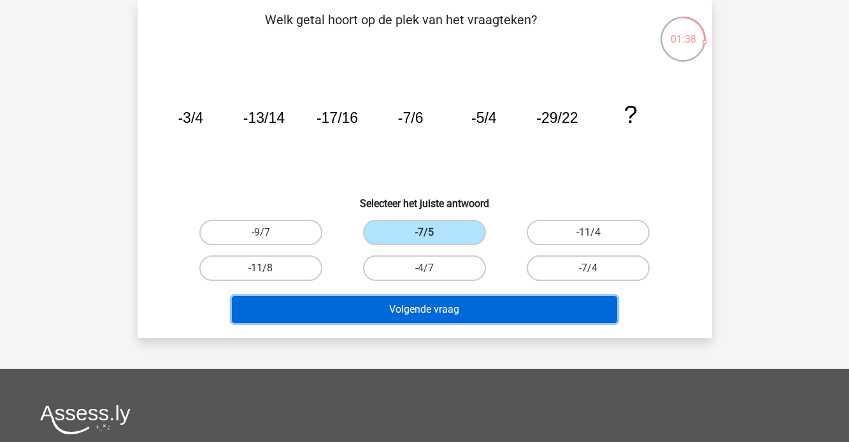
click at [429, 311] on button "Volgende vraag" at bounding box center [424, 309] width 385 height 27
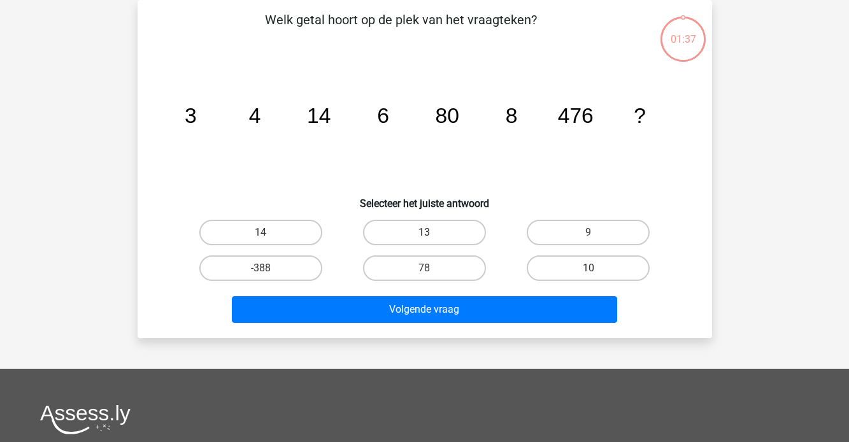
click at [429, 231] on label "13" at bounding box center [424, 232] width 123 height 25
click at [429, 232] on input "13" at bounding box center [428, 236] width 8 height 8
radio input "true"
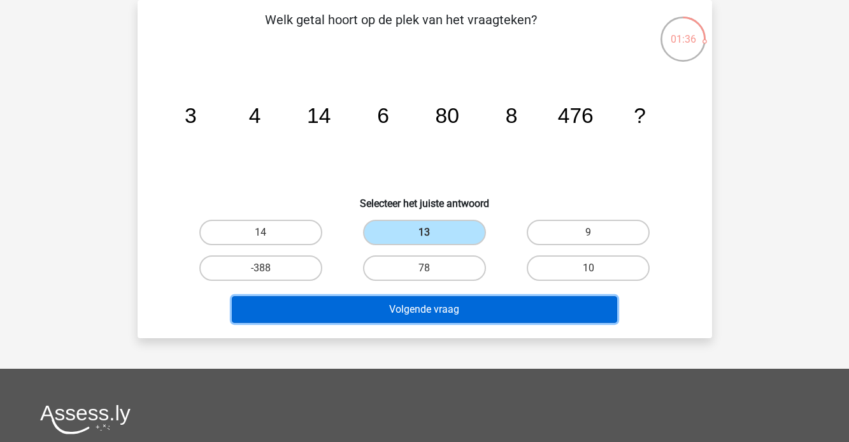
click at [429, 318] on button "Volgende vraag" at bounding box center [424, 309] width 385 height 27
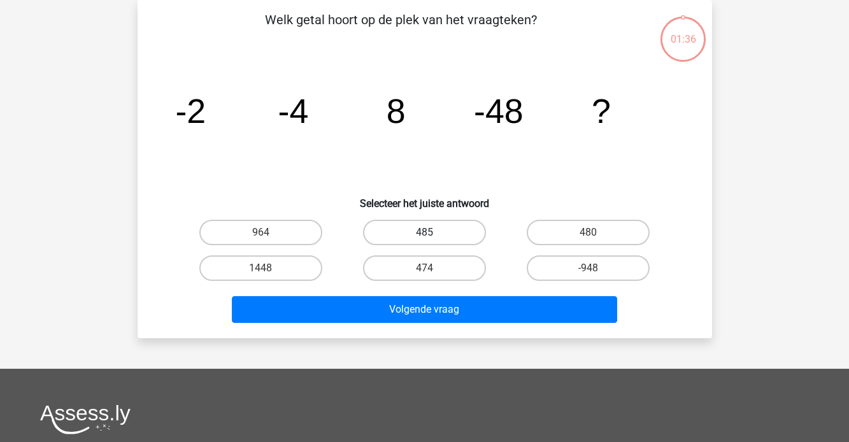
click at [432, 228] on label "485" at bounding box center [424, 232] width 123 height 25
click at [432, 232] on input "485" at bounding box center [428, 236] width 8 height 8
radio input "true"
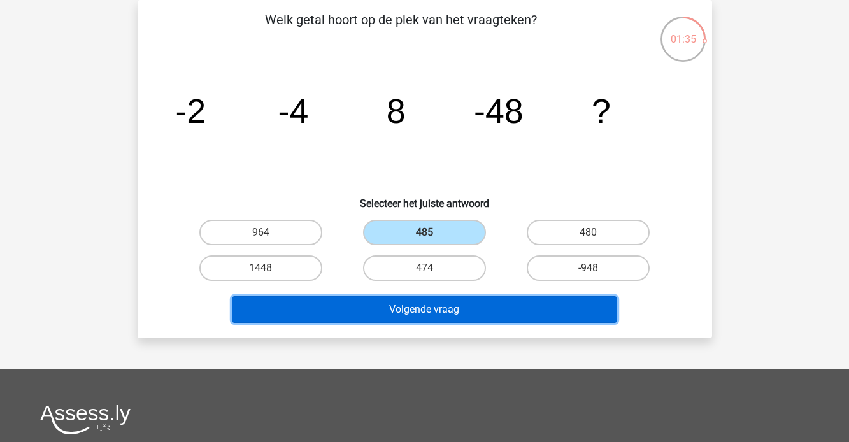
click at [430, 306] on button "Volgende vraag" at bounding box center [424, 309] width 385 height 27
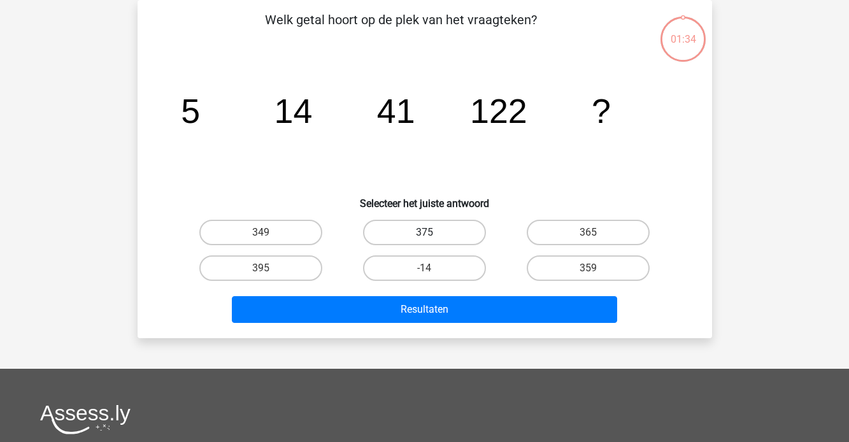
click at [438, 231] on label "375" at bounding box center [424, 232] width 123 height 25
click at [432, 232] on input "375" at bounding box center [428, 236] width 8 height 8
radio input "true"
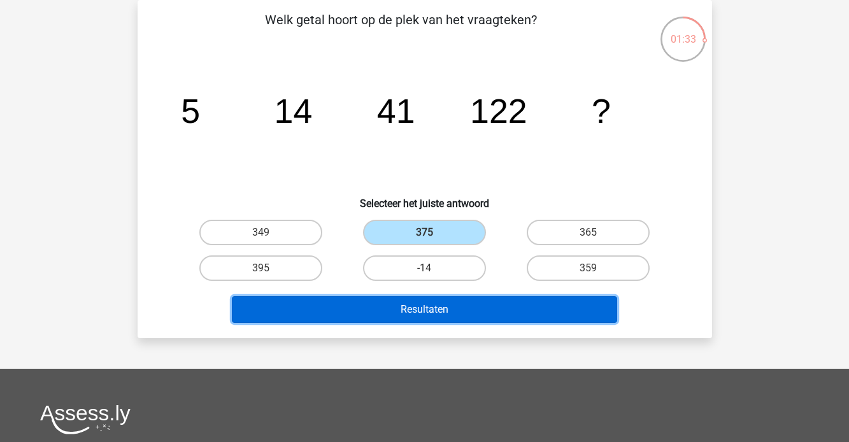
click at [437, 296] on button "Resultaten" at bounding box center [424, 309] width 385 height 27
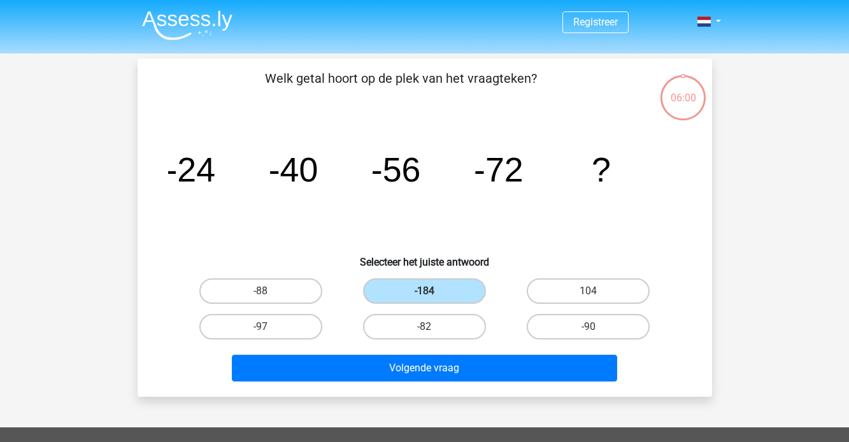
scroll to position [59, 0]
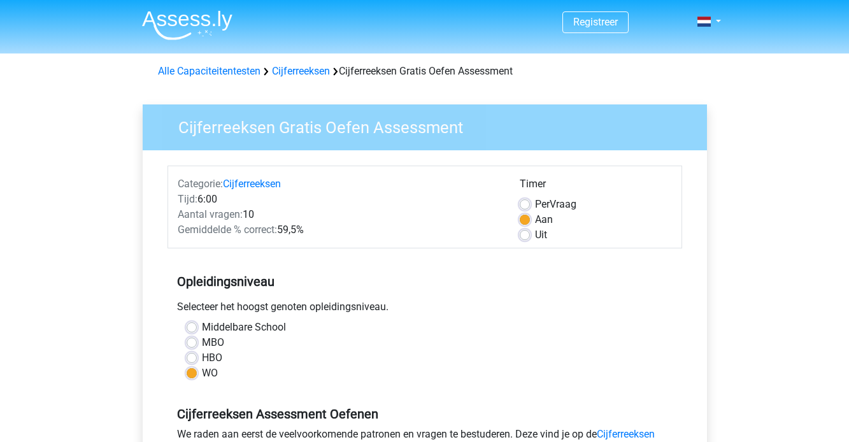
scroll to position [232, 0]
